Goal: Information Seeking & Learning: Compare options

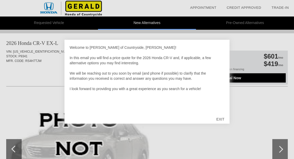
click at [149, 24] on div at bounding box center [147, 79] width 294 height 159
click at [77, 5] on div at bounding box center [147, 79] width 294 height 159
click at [54, 11] on div at bounding box center [147, 79] width 294 height 159
click at [85, 13] on div at bounding box center [147, 79] width 294 height 159
click at [220, 119] on div "EXIT" at bounding box center [221, 119] width 18 height 15
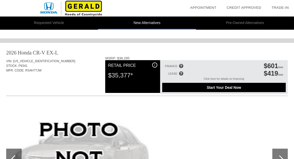
scroll to position [413, 0]
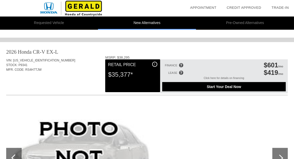
click at [19, 65] on div "STOCK: P9341" at bounding box center [147, 65] width 282 height 5
click at [18, 50] on div "2026 Honda CR-V" at bounding box center [25, 51] width 39 height 7
click at [123, 76] on div "$35,377*" at bounding box center [132, 74] width 49 height 13
click at [156, 63] on div "i" at bounding box center [154, 64] width 5 height 5
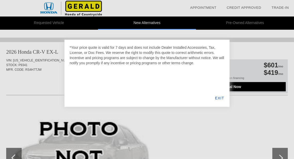
click at [221, 97] on div "EXIT" at bounding box center [220, 98] width 20 height 18
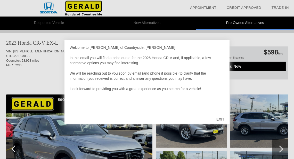
click at [222, 117] on div "EXIT" at bounding box center [221, 119] width 18 height 15
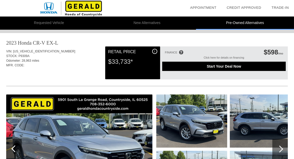
click at [116, 137] on img at bounding box center [79, 150] width 146 height 110
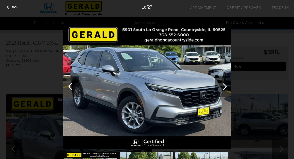
scroll to position [316, 0]
click at [227, 87] on div at bounding box center [223, 86] width 15 height 21
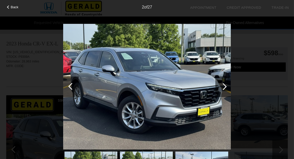
click at [227, 87] on div at bounding box center [223, 86] width 15 height 21
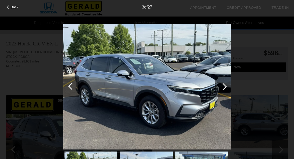
click at [227, 87] on div at bounding box center [223, 86] width 15 height 21
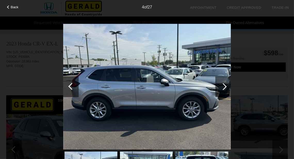
click at [227, 87] on div at bounding box center [223, 86] width 15 height 21
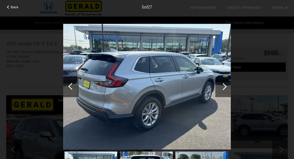
click at [227, 87] on div at bounding box center [223, 86] width 15 height 21
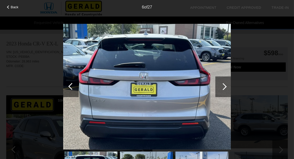
click at [227, 87] on div at bounding box center [223, 86] width 15 height 21
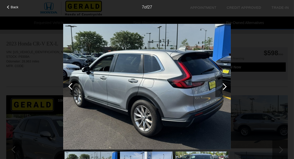
click at [227, 87] on div at bounding box center [223, 86] width 15 height 21
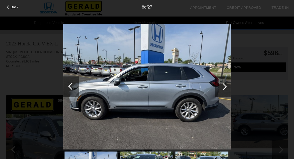
click at [227, 87] on div at bounding box center [223, 86] width 15 height 21
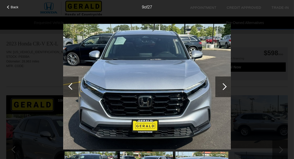
click at [227, 87] on div at bounding box center [223, 86] width 15 height 21
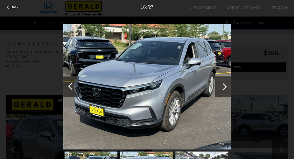
click at [227, 87] on div at bounding box center [223, 86] width 15 height 21
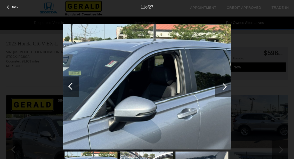
click at [227, 87] on div at bounding box center [223, 86] width 15 height 21
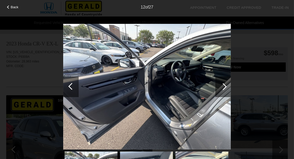
click at [227, 87] on div at bounding box center [223, 86] width 15 height 21
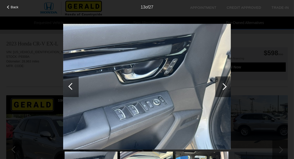
click at [227, 87] on div at bounding box center [223, 86] width 15 height 21
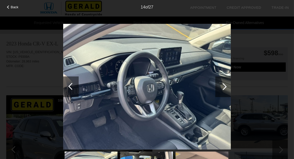
click at [227, 87] on div at bounding box center [223, 86] width 15 height 21
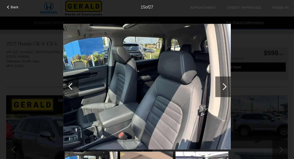
click at [130, 107] on img at bounding box center [147, 87] width 168 height 126
click at [160, 101] on img at bounding box center [147, 87] width 168 height 126
click at [226, 87] on div at bounding box center [223, 86] width 7 height 7
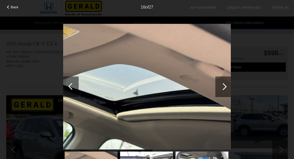
click at [226, 87] on div at bounding box center [223, 86] width 7 height 7
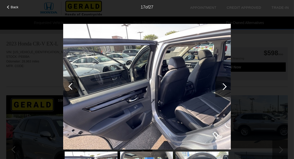
click at [226, 87] on div at bounding box center [223, 86] width 7 height 7
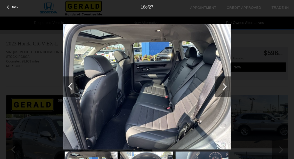
click at [226, 87] on div at bounding box center [223, 86] width 7 height 7
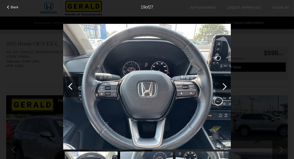
click at [226, 87] on div at bounding box center [223, 86] width 7 height 7
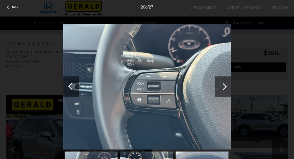
click at [226, 87] on div at bounding box center [223, 86] width 7 height 7
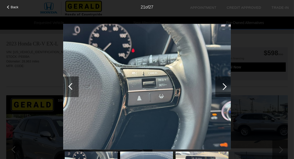
click at [226, 87] on div at bounding box center [223, 86] width 7 height 7
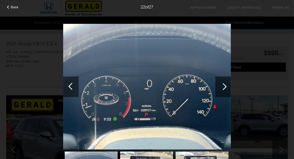
click at [226, 87] on div at bounding box center [223, 86] width 7 height 7
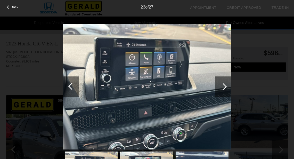
click at [226, 87] on div at bounding box center [223, 86] width 7 height 7
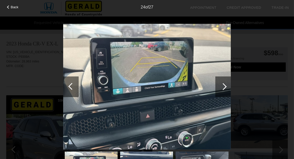
click at [226, 87] on div at bounding box center [223, 86] width 7 height 7
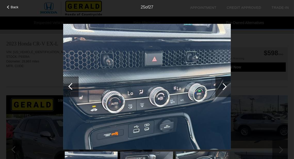
click at [226, 87] on div at bounding box center [223, 86] width 7 height 7
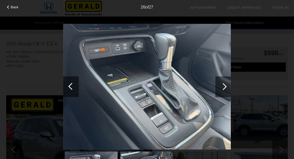
click at [226, 87] on div at bounding box center [223, 86] width 7 height 7
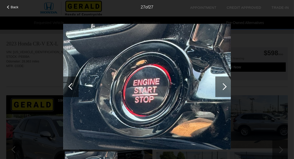
click at [226, 87] on div at bounding box center [223, 86] width 7 height 7
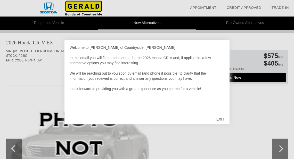
click at [247, 111] on div at bounding box center [147, 79] width 294 height 159
click at [221, 119] on div "EXIT" at bounding box center [221, 119] width 18 height 15
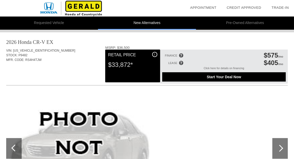
scroll to position [212, 0]
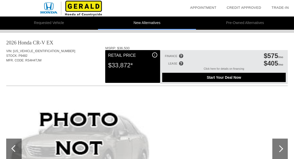
click at [121, 71] on div "$33,872*" at bounding box center [132, 65] width 49 height 13
click at [120, 57] on div "Retail Price" at bounding box center [132, 55] width 49 height 6
click at [118, 46] on div "MSRP: $36,500" at bounding box center [196, 48] width 183 height 4
click at [22, 49] on span "[US_VEHICLE_IDENTIFICATION_NUMBER]" at bounding box center [44, 51] width 62 height 4
click at [36, 43] on div "2026 Honda CR-V" at bounding box center [25, 42] width 39 height 7
